Goal: Task Accomplishment & Management: Manage account settings

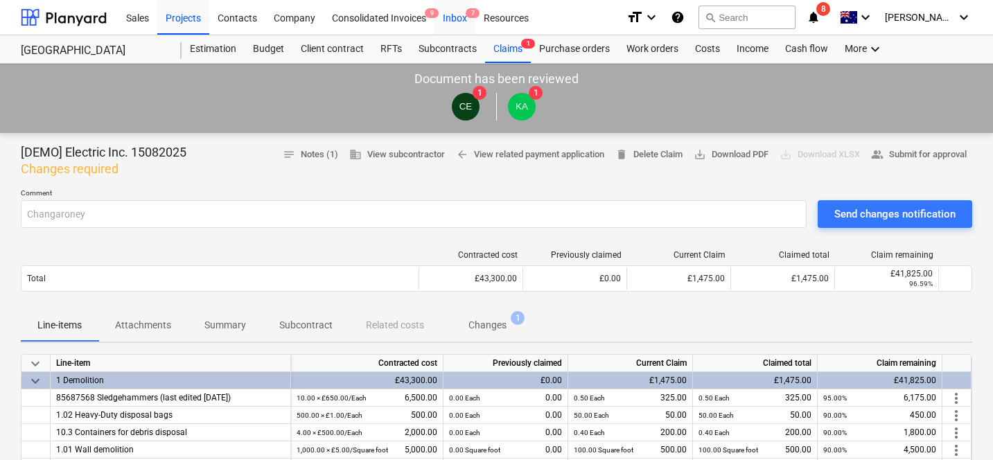
click at [452, 15] on div "Inbox 7" at bounding box center [454, 16] width 41 height 35
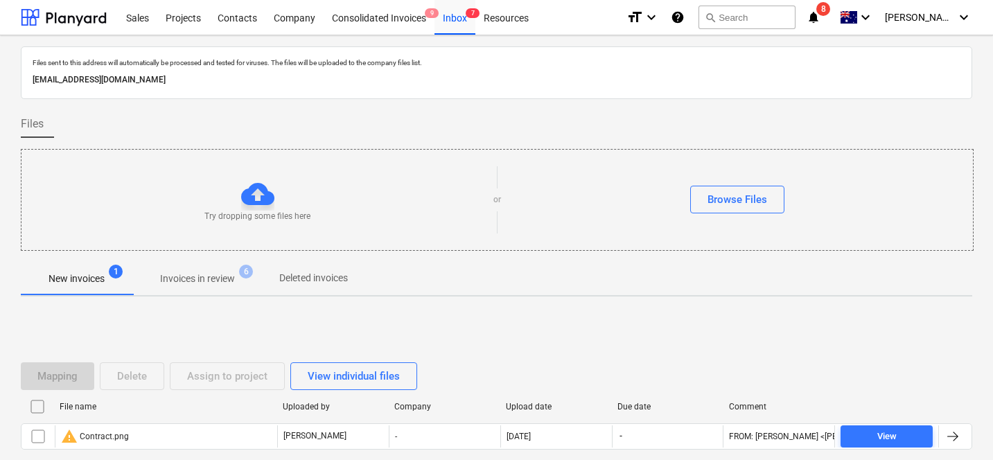
click at [164, 80] on p "[EMAIL_ADDRESS][DOMAIN_NAME]" at bounding box center [497, 80] width 928 height 15
copy p "[EMAIL_ADDRESS][DOMAIN_NAME]"
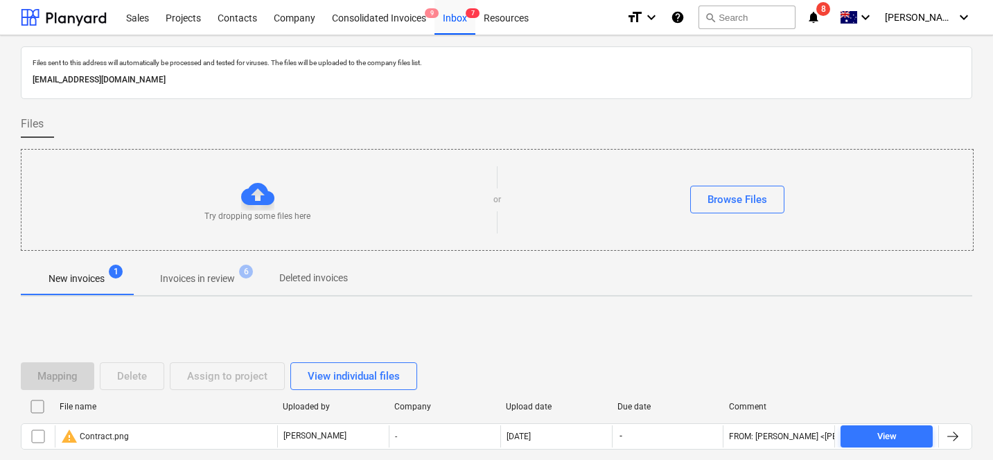
scroll to position [78, 0]
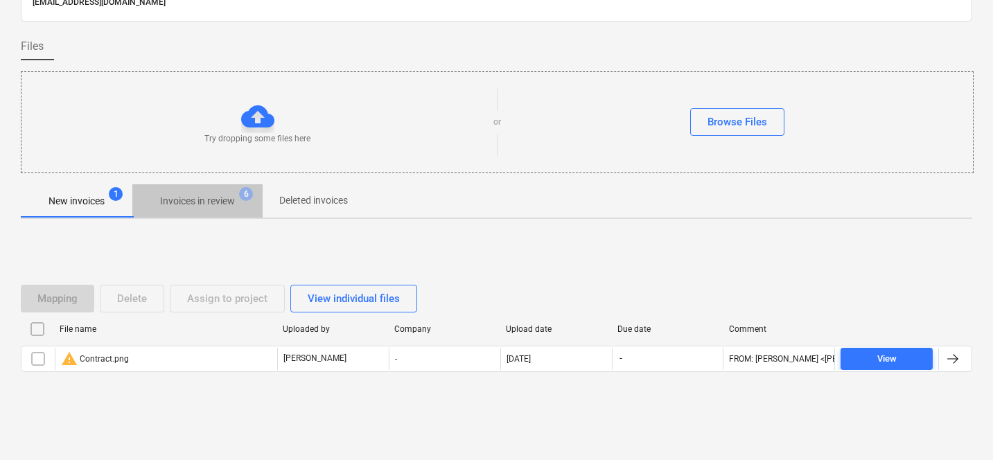
click at [214, 194] on p "Invoices in review" at bounding box center [197, 201] width 75 height 15
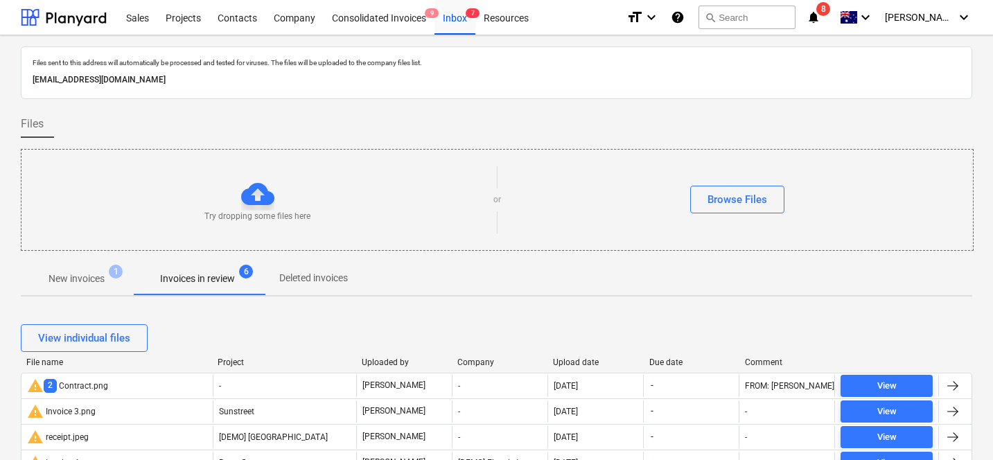
click at [110, 279] on span "New invoices 1" at bounding box center [76, 279] width 78 height 15
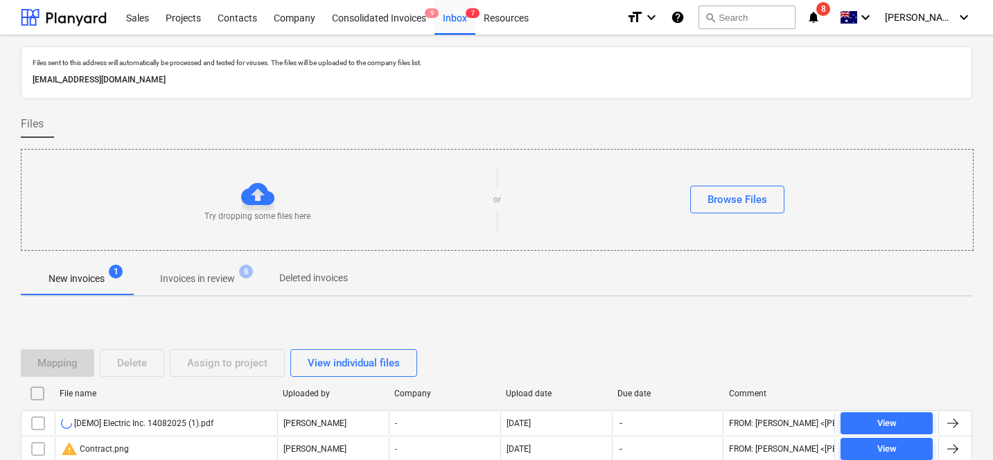
scroll to position [78, 0]
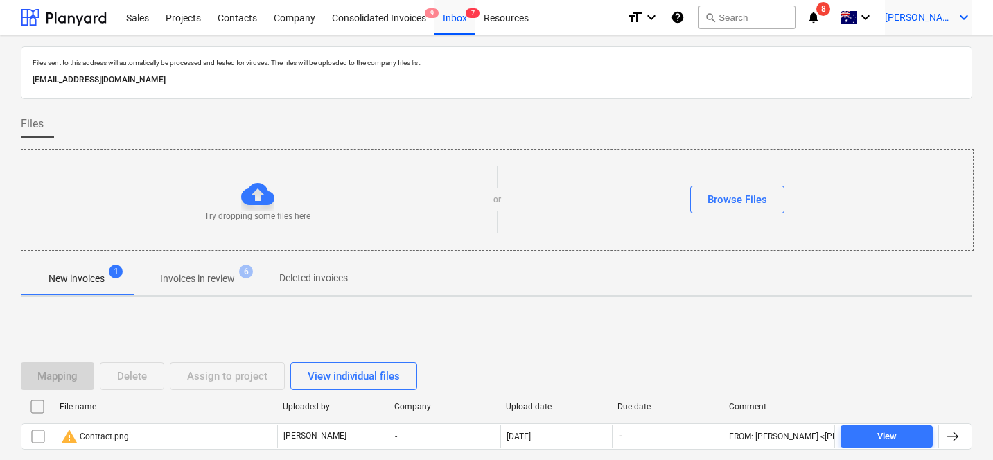
click at [915, 30] on div "[PERSON_NAME] keyboard_arrow_down" at bounding box center [928, 17] width 87 height 35
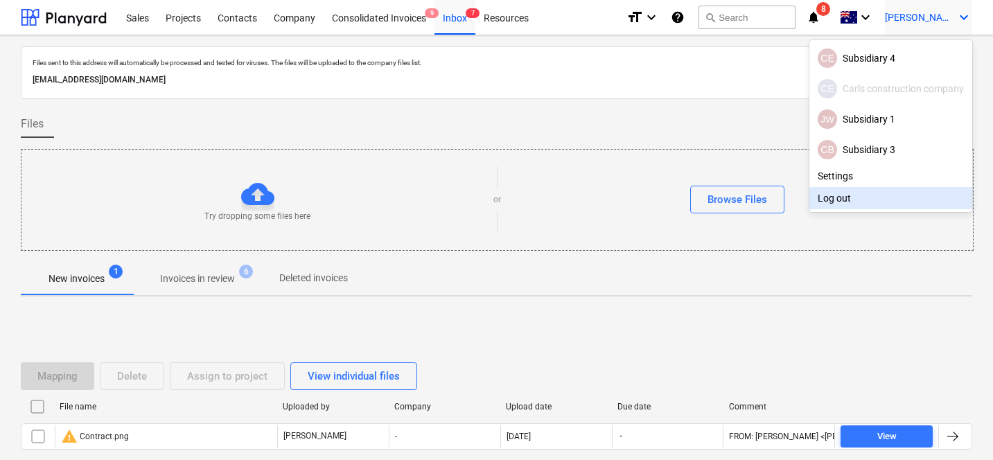
click at [852, 189] on div "Log out" at bounding box center [890, 198] width 163 height 22
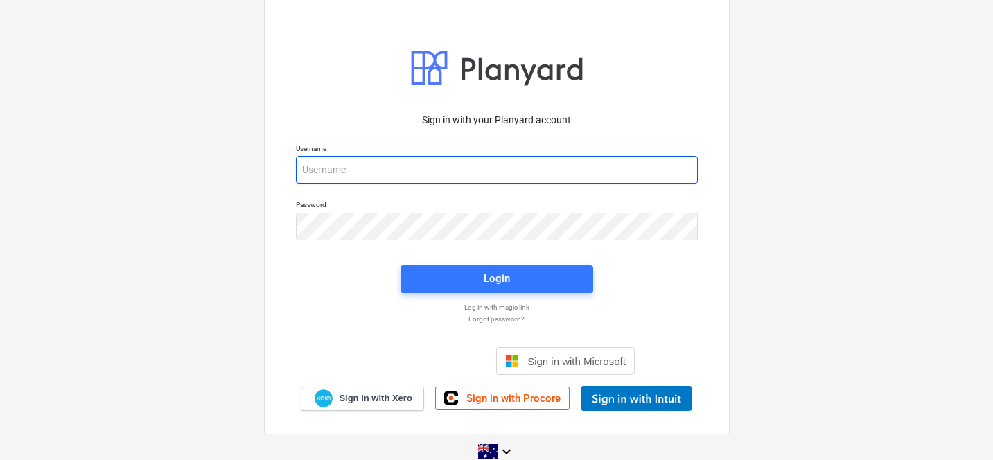
click at [466, 177] on input "email" at bounding box center [497, 170] width 402 height 28
type input "s"
type input "[PERSON_NAME][EMAIL_ADDRESS][DOMAIN_NAME]"
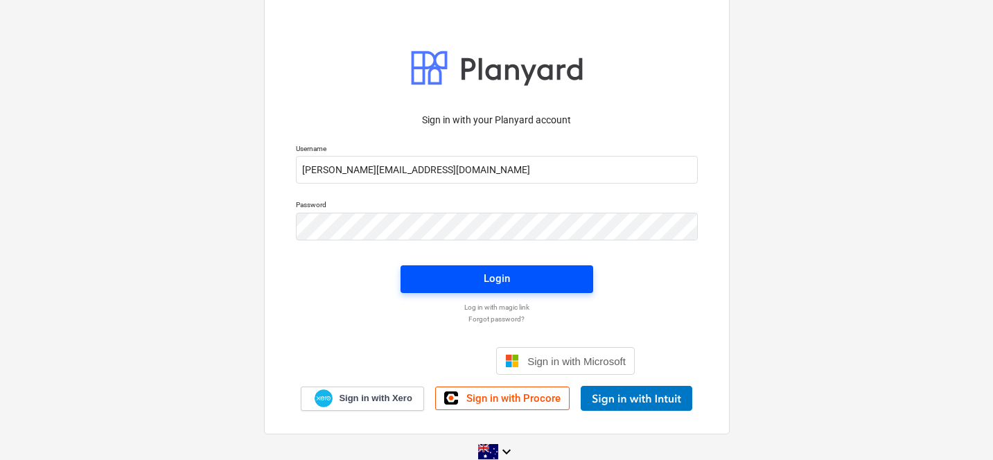
click at [472, 273] on span "Login" at bounding box center [496, 279] width 159 height 18
